Goal: Transaction & Acquisition: Purchase product/service

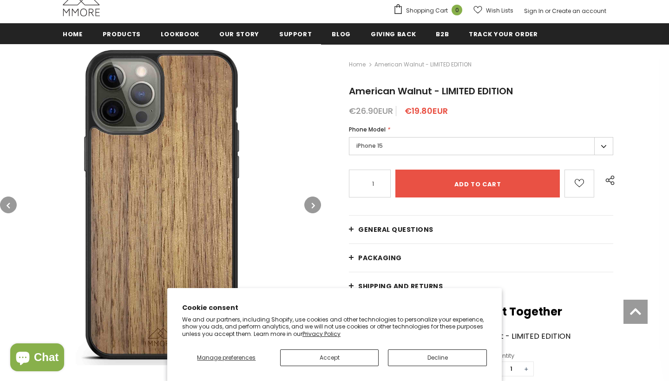
scroll to position [104, 0]
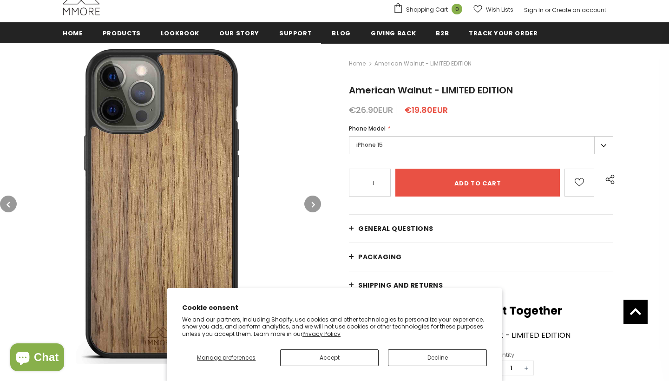
click at [412, 360] on button "Decline" at bounding box center [437, 357] width 99 height 17
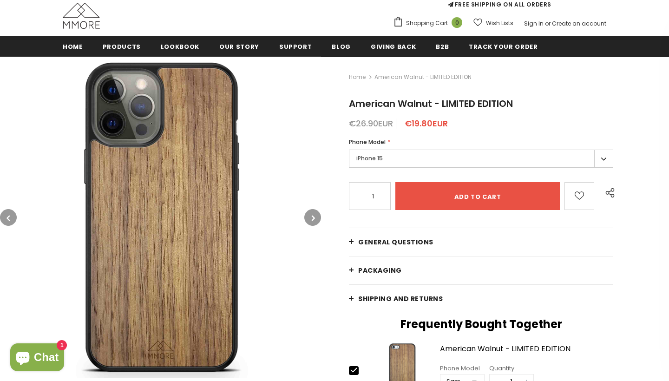
scroll to position [91, 0]
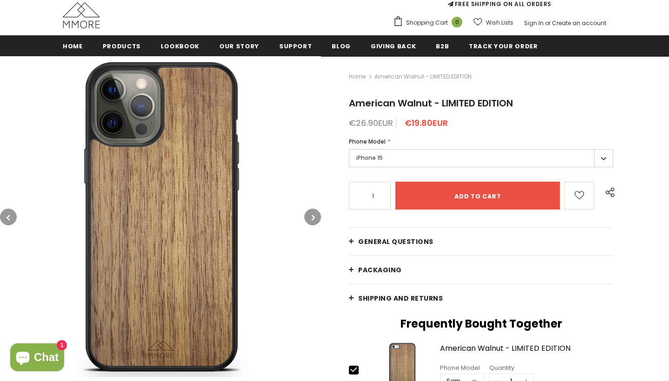
click at [313, 217] on icon "button" at bounding box center [313, 217] width 3 height 9
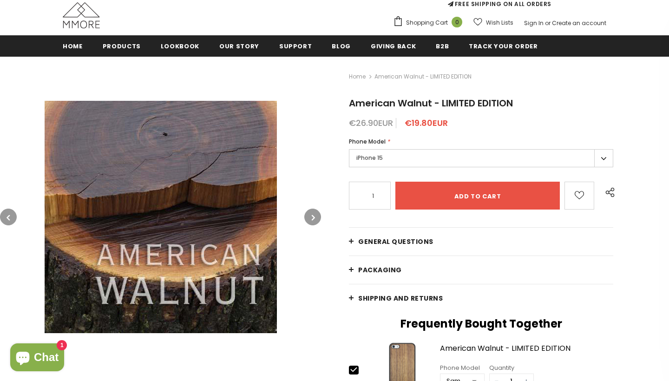
click at [313, 217] on icon "button" at bounding box center [313, 217] width 3 height 9
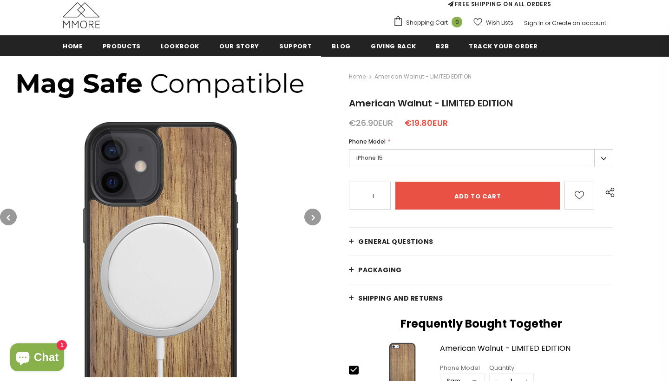
click at [313, 215] on icon "button" at bounding box center [313, 217] width 3 height 9
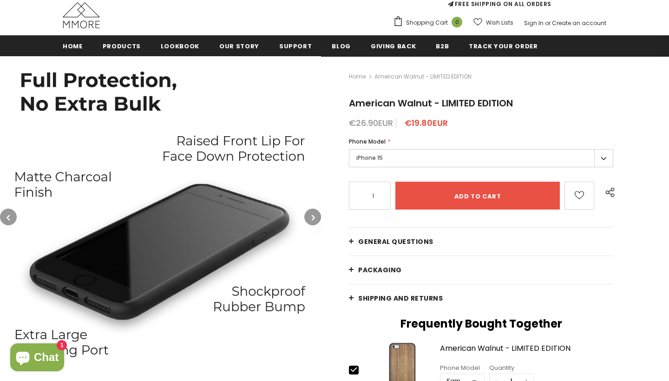
click at [390, 159] on label "iPhone 15" at bounding box center [481, 158] width 264 height 18
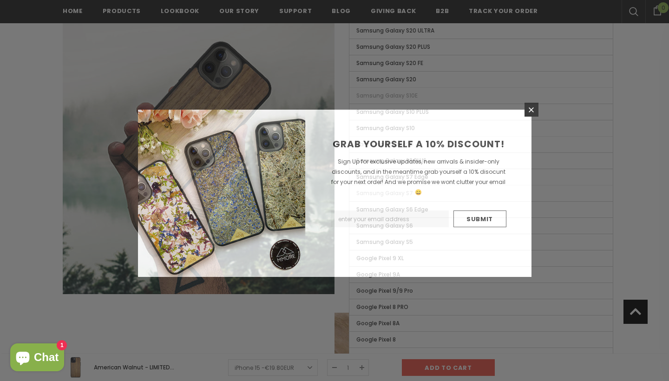
scroll to position [989, 0]
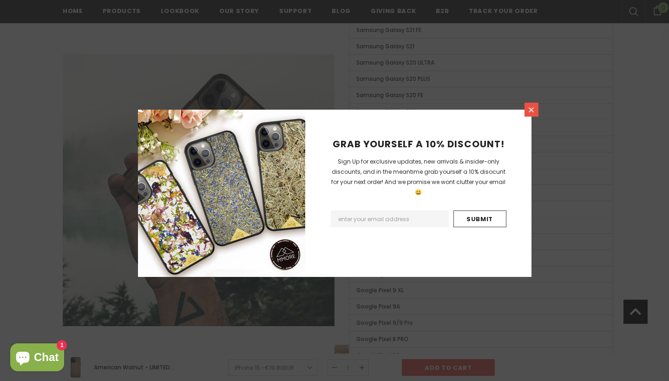
click at [536, 108] on link at bounding box center [531, 110] width 14 height 14
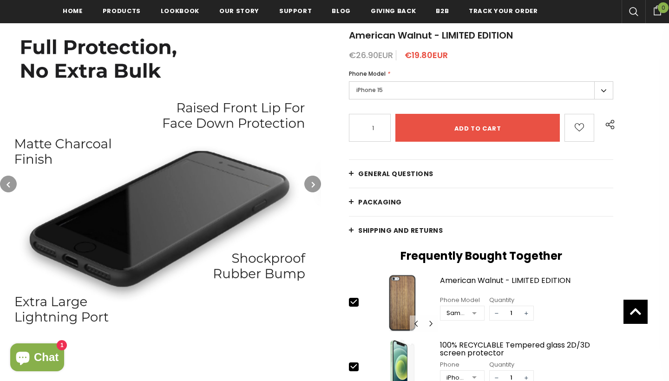
scroll to position [81, 0]
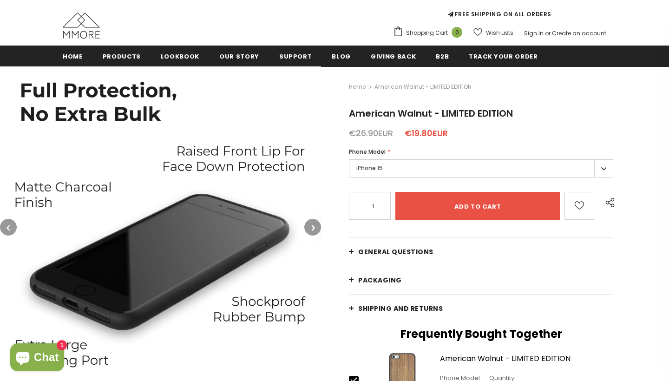
click at [496, 162] on label "iPhone 15" at bounding box center [481, 168] width 264 height 18
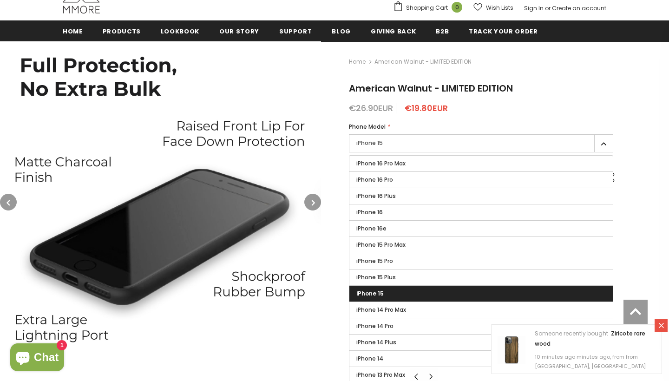
scroll to position [105, 0]
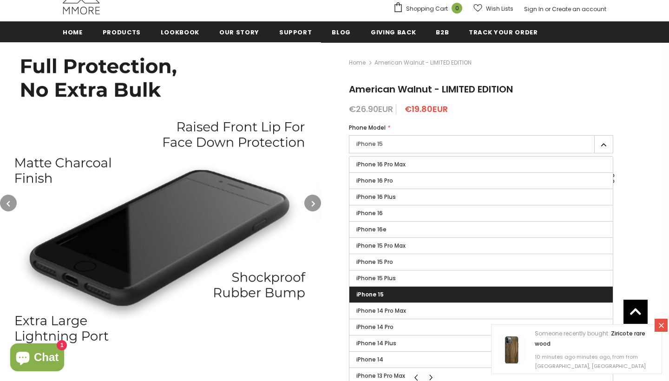
click at [315, 200] on icon "button" at bounding box center [313, 203] width 3 height 9
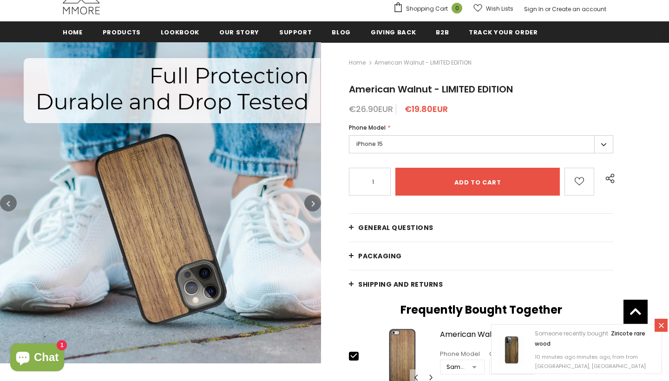
click at [315, 201] on icon "button" at bounding box center [313, 203] width 3 height 9
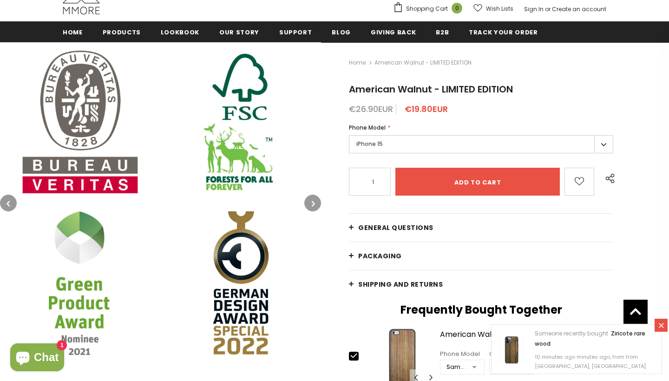
click at [315, 201] on icon "button" at bounding box center [313, 203] width 3 height 9
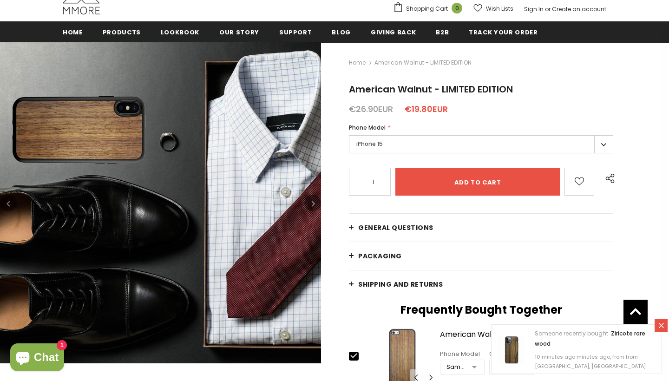
click at [315, 203] on icon "button" at bounding box center [313, 203] width 3 height 9
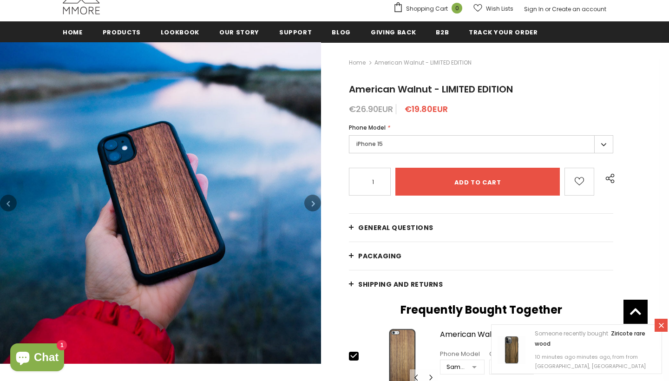
click at [315, 204] on button "button" at bounding box center [312, 203] width 17 height 17
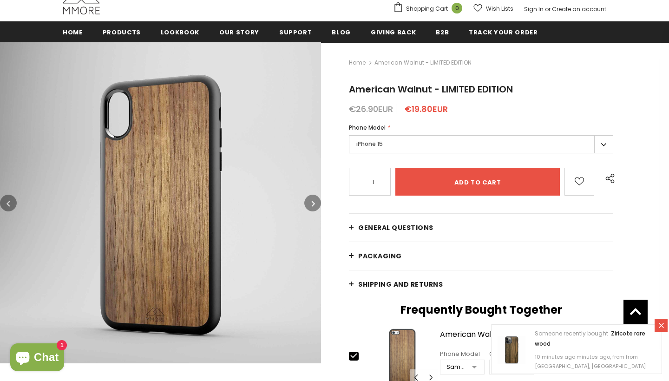
click at [315, 204] on button "button" at bounding box center [312, 203] width 17 height 17
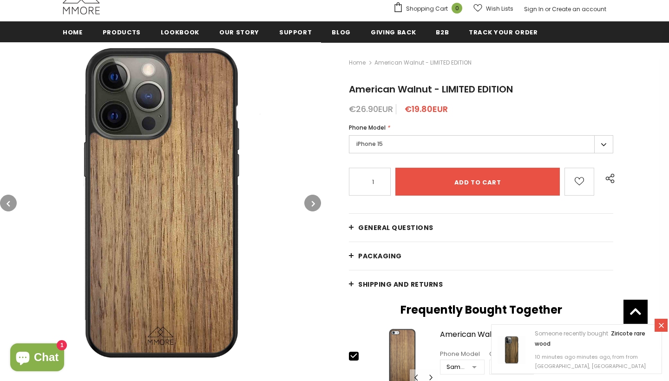
click at [399, 140] on label "iPhone 15" at bounding box center [481, 144] width 264 height 18
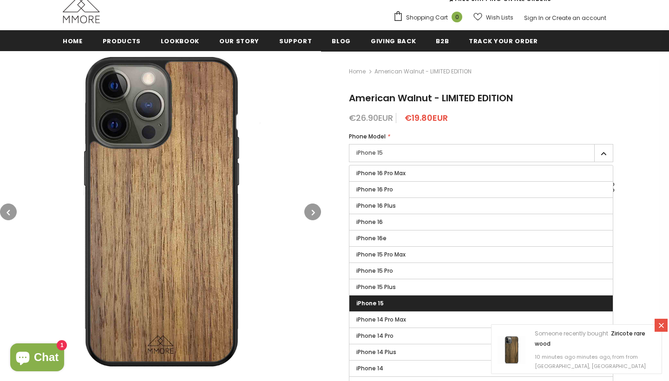
scroll to position [99, 0]
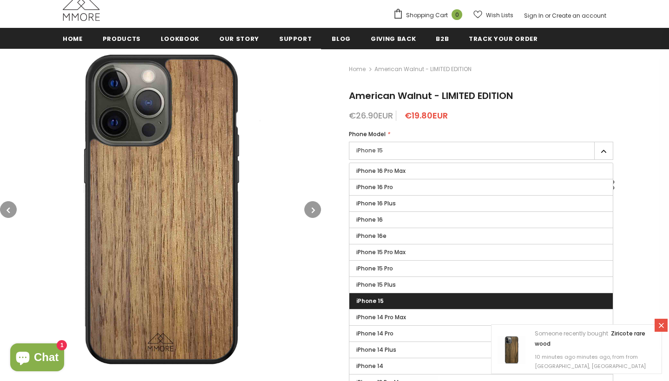
click at [421, 145] on label "iPhone 15" at bounding box center [481, 151] width 264 height 18
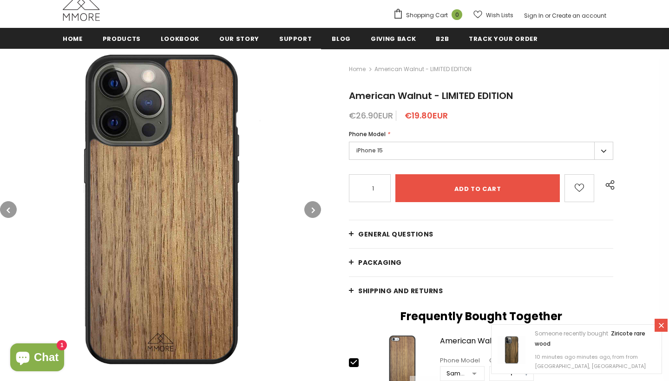
click at [421, 146] on label "iPhone 15" at bounding box center [481, 151] width 264 height 18
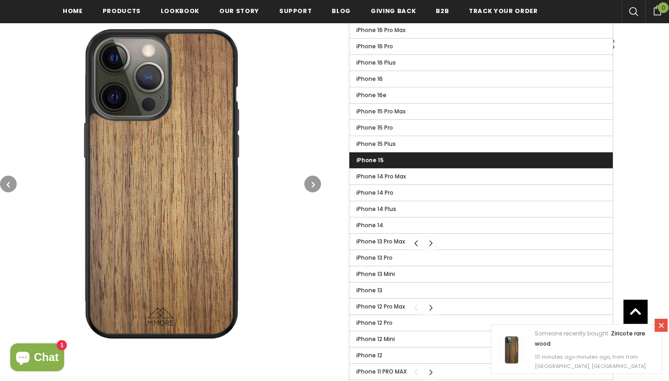
scroll to position [242, 0]
click at [432, 242] on button "Carousel Navigation" at bounding box center [430, 242] width 14 height 16
click at [431, 242] on button "Carousel Navigation" at bounding box center [430, 242] width 14 height 16
click at [416, 243] on button "Carousel Navigation" at bounding box center [417, 242] width 14 height 16
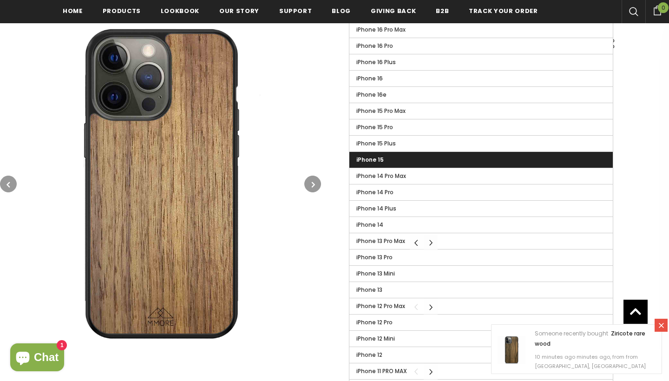
type input "0"
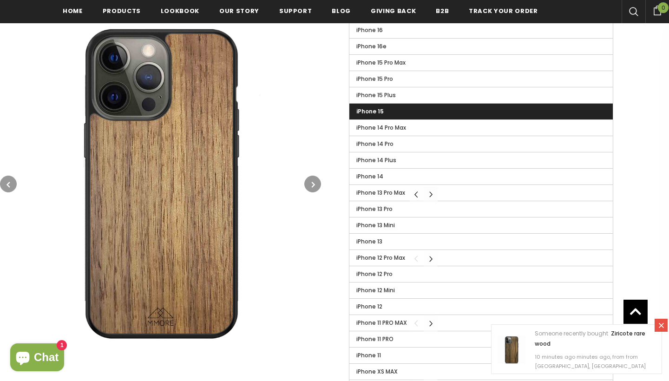
scroll to position [298, 0]
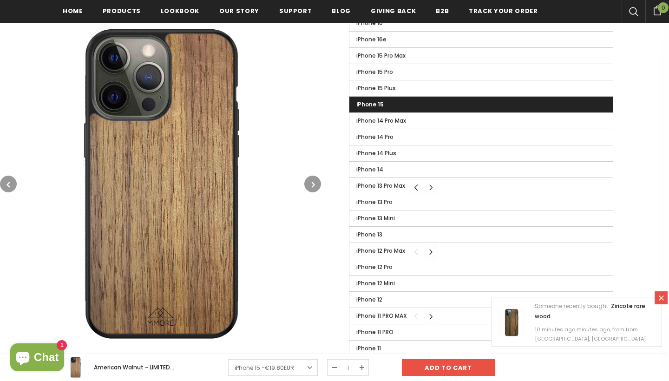
click at [433, 249] on button "Carousel Navigation" at bounding box center [430, 251] width 14 height 16
click at [418, 251] on button "Carousel Navigation" at bounding box center [417, 251] width 14 height 16
click at [433, 249] on button "Carousel Navigation" at bounding box center [430, 251] width 14 height 16
click at [430, 252] on button "Carousel Navigation" at bounding box center [430, 251] width 14 height 16
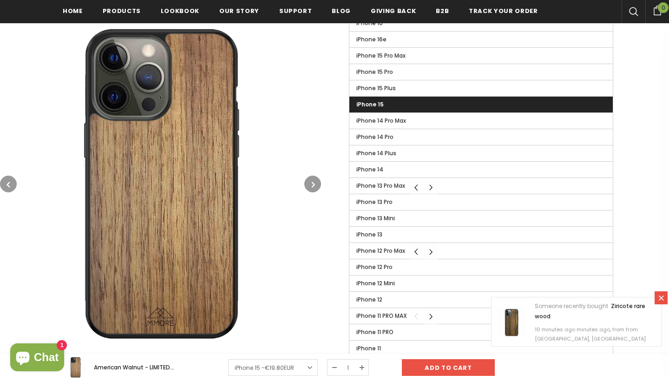
click at [431, 252] on button "Carousel Navigation" at bounding box center [430, 251] width 14 height 16
click at [431, 253] on button "Carousel Navigation" at bounding box center [430, 251] width 14 height 16
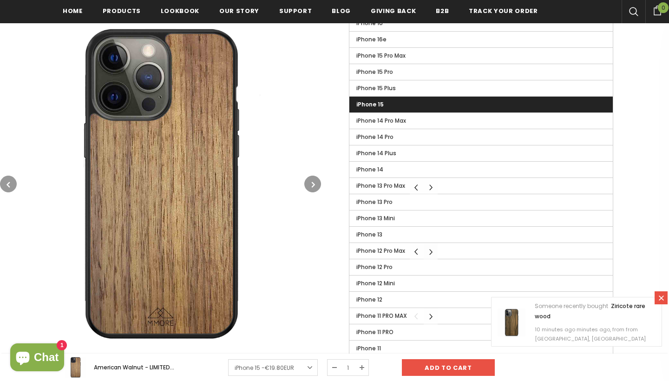
click at [431, 253] on button "Carousel Navigation" at bounding box center [430, 251] width 14 height 16
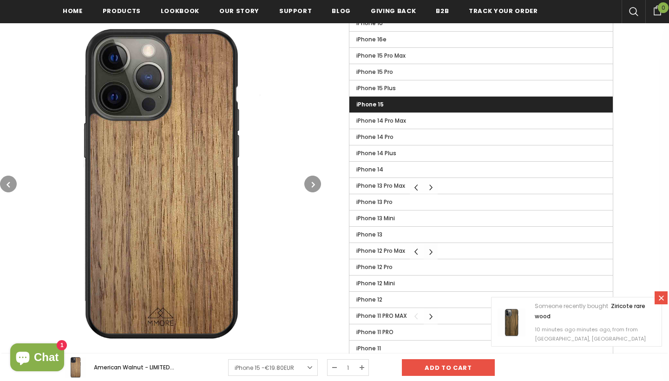
click at [431, 253] on button "Carousel Navigation" at bounding box center [430, 251] width 14 height 16
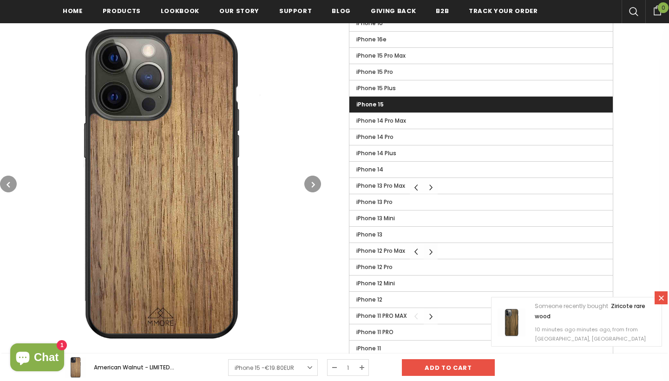
click at [431, 253] on button "Carousel Navigation" at bounding box center [430, 251] width 14 height 16
click at [416, 251] on button "Carousel Navigation" at bounding box center [417, 251] width 14 height 16
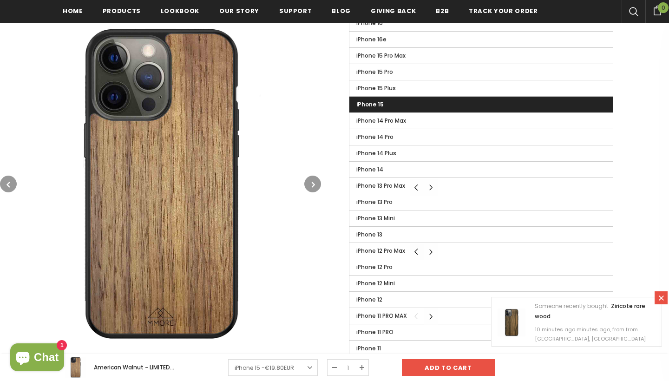
click at [416, 251] on button "Carousel Navigation" at bounding box center [417, 251] width 14 height 16
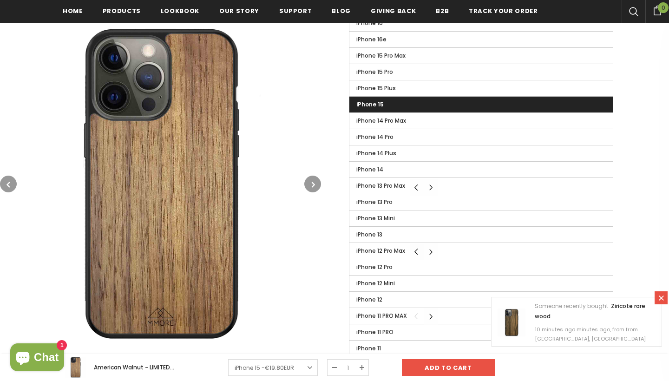
click at [416, 251] on button "Carousel Navigation" at bounding box center [417, 251] width 14 height 16
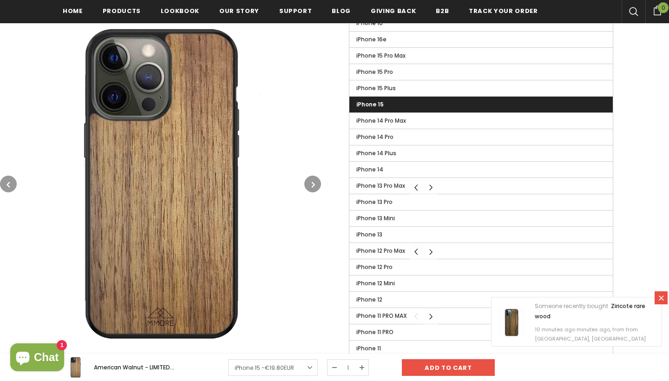
click at [416, 251] on button "Carousel Navigation" at bounding box center [417, 251] width 14 height 16
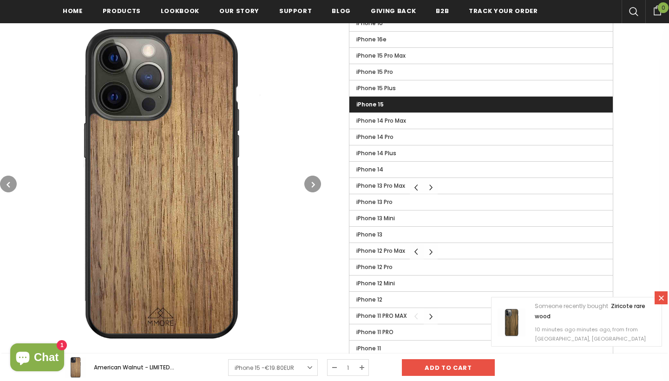
click at [416, 251] on button "Carousel Navigation" at bounding box center [417, 251] width 14 height 16
click at [416, 251] on label "iPhone 12 Pro Max" at bounding box center [480, 251] width 263 height 16
click at [0, 0] on input "iPhone 12 Pro Max" at bounding box center [0, 0] width 0 height 0
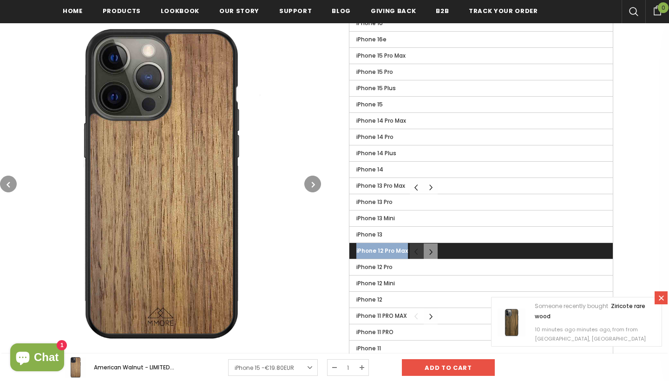
click at [416, 251] on img at bounding box center [402, 231] width 70 height 58
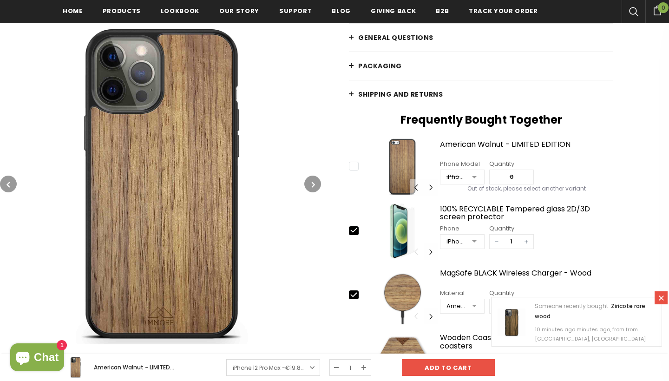
click at [356, 225] on icon at bounding box center [354, 230] width 10 height 10
type input "0"
click at [353, 296] on icon at bounding box center [354, 295] width 6 height 4
type input "0"
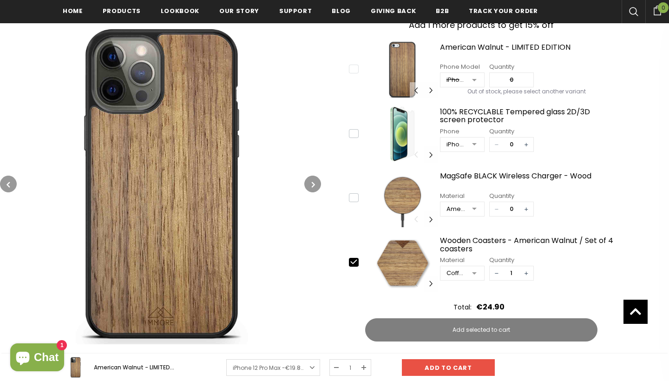
scroll to position [441, 0]
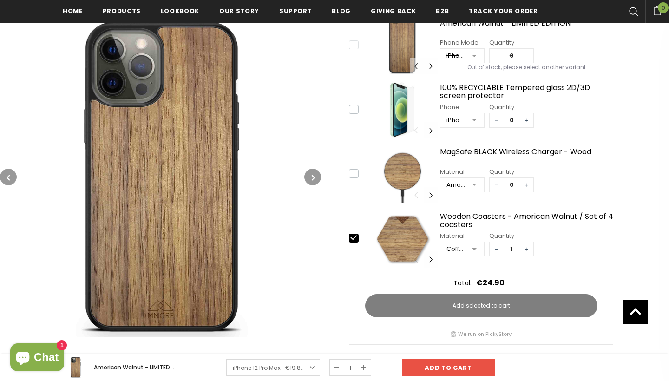
click at [357, 240] on icon at bounding box center [354, 238] width 10 height 10
type input "0"
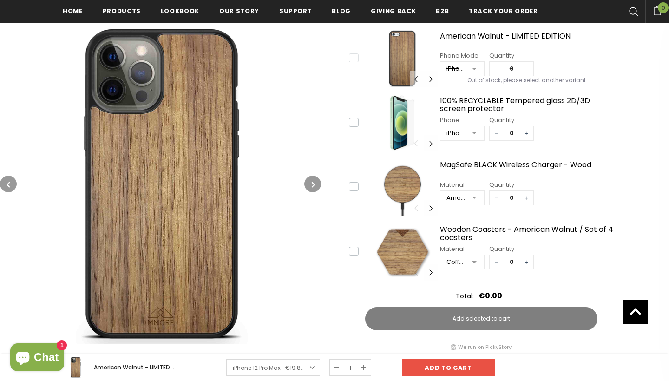
scroll to position [425, 0]
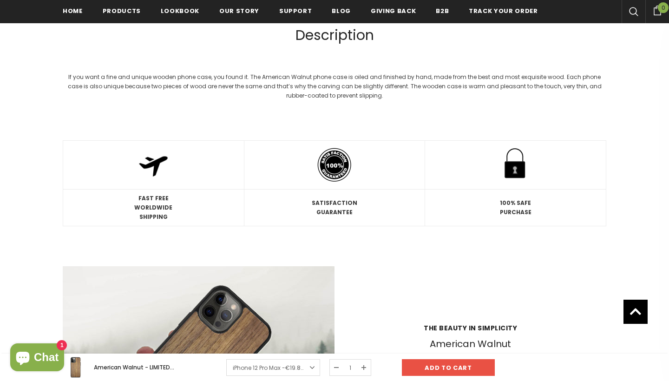
type input "1"
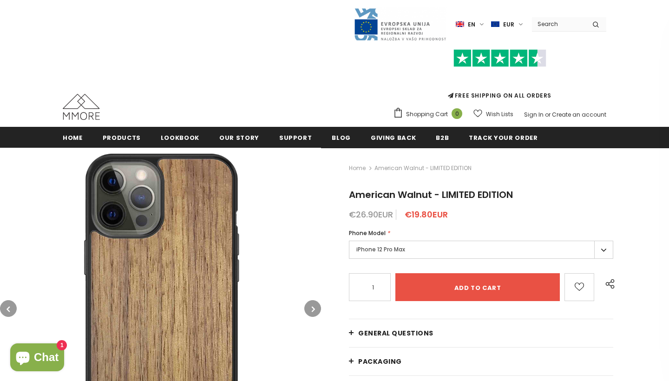
scroll to position [0, 0]
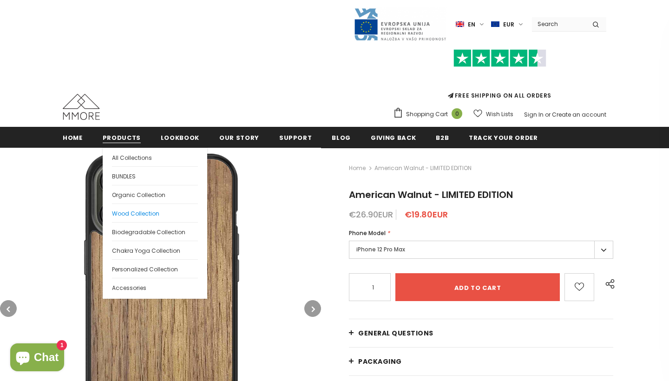
click at [151, 210] on span "Wood Collection" at bounding box center [135, 213] width 47 height 8
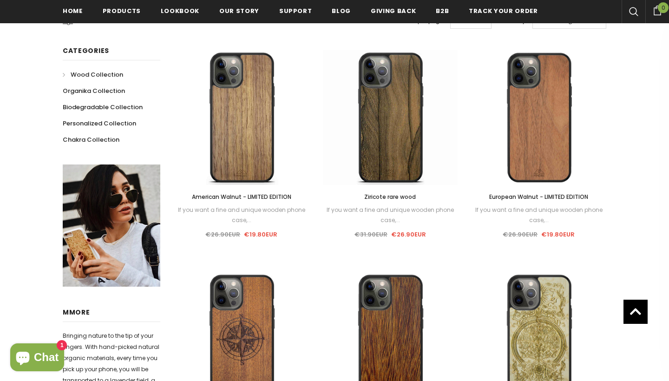
scroll to position [196, 0]
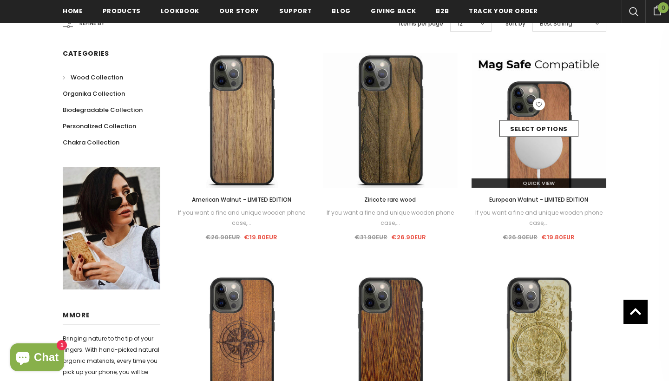
click at [524, 167] on img at bounding box center [538, 120] width 135 height 135
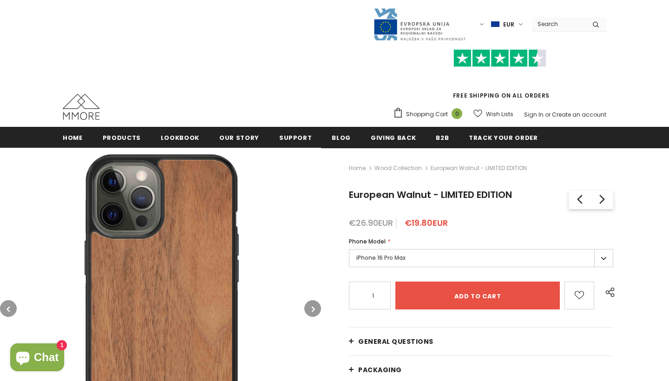
click at [484, 256] on label "iPhone 16 Pro Max" at bounding box center [481, 258] width 264 height 18
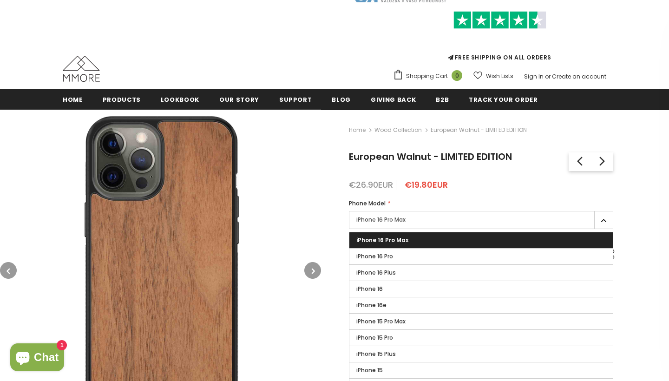
scroll to position [41, 0]
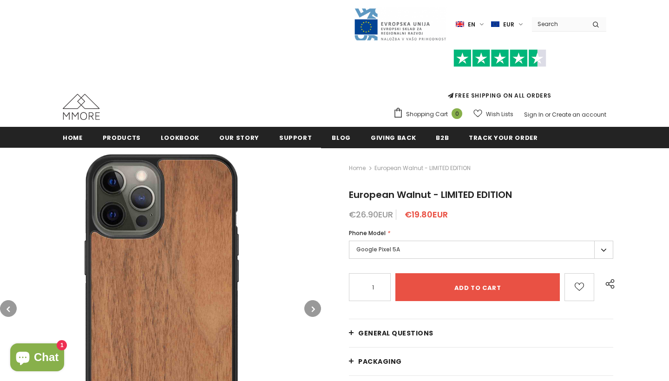
click at [508, 243] on label "Google Pixel 5A" at bounding box center [481, 250] width 264 height 18
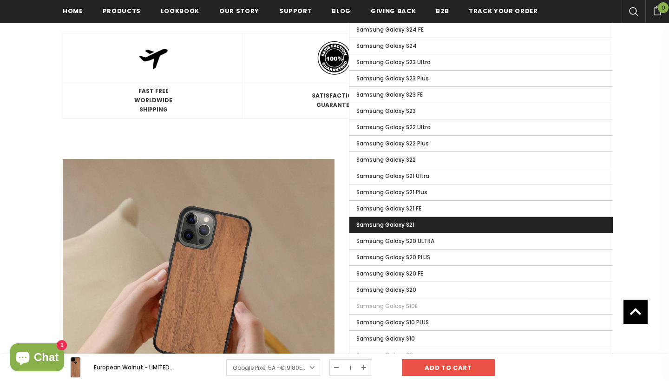
scroll to position [722, 0]
